Goal: Navigation & Orientation: Find specific page/section

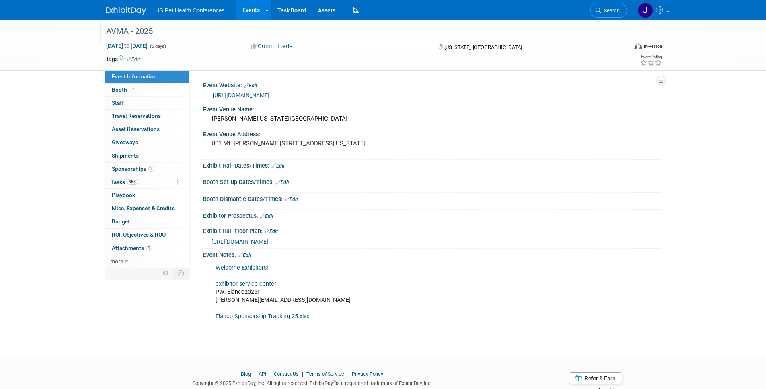
click at [121, 30] on div "AVMA - 2025" at bounding box center [359, 31] width 512 height 14
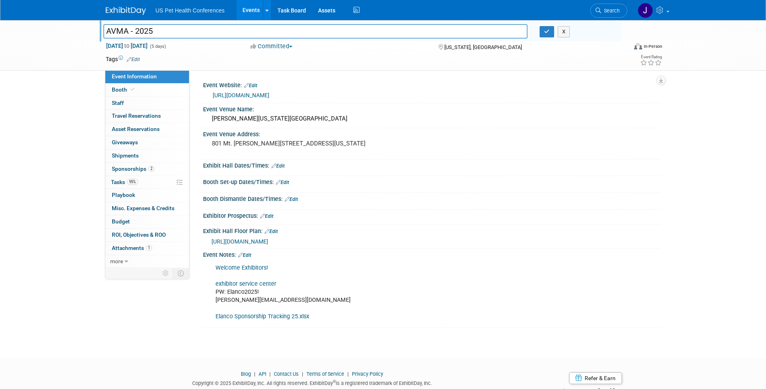
click at [129, 0] on div at bounding box center [131, 7] width 50 height 15
click at [127, 6] on link at bounding box center [131, 7] width 50 height 6
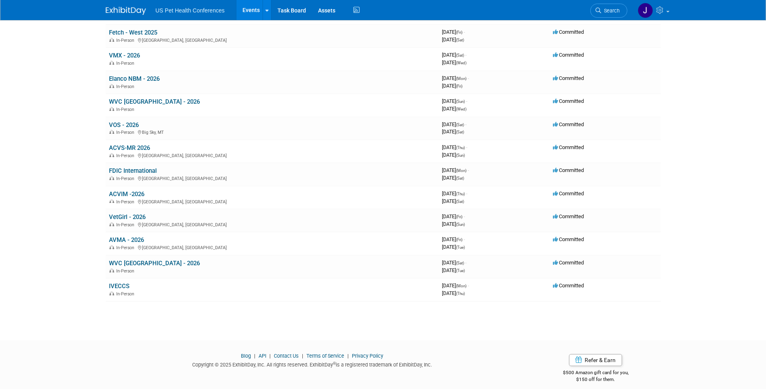
scroll to position [209, 0]
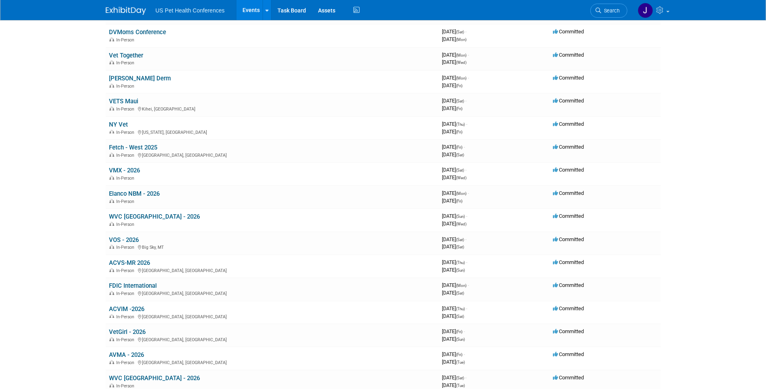
scroll to position [0, 0]
